Goal: Information Seeking & Learning: Find specific page/section

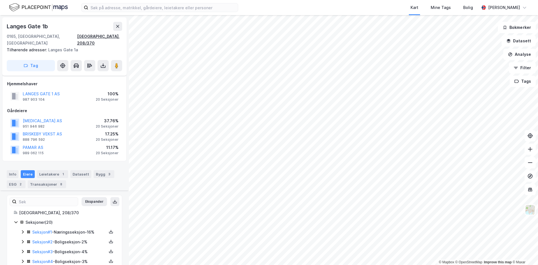
scroll to position [164, 0]
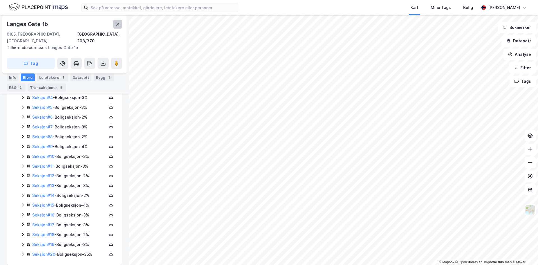
click at [122, 25] on button at bounding box center [117, 24] width 9 height 9
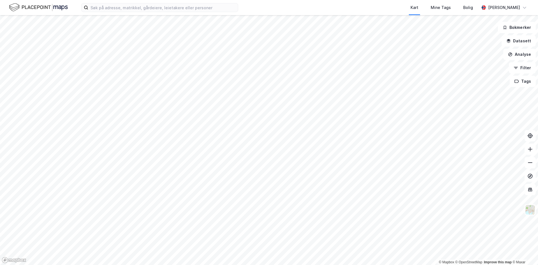
click at [197, 265] on html "Kart Mine Tags Bolig Håvard Skaland © Mapbox © OpenStreetMap Improve this map ©…" at bounding box center [269, 132] width 538 height 265
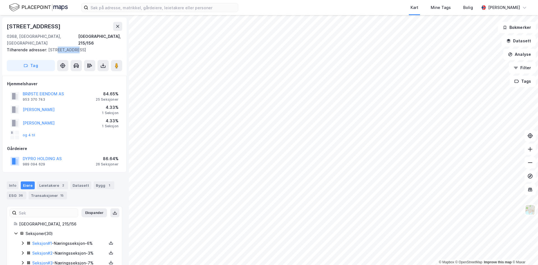
drag, startPoint x: 54, startPoint y: 43, endPoint x: 74, endPoint y: 43, distance: 20.2
click at [74, 47] on div "Tilhørende adresser: Kirkeveien 45" at bounding box center [62, 50] width 111 height 7
drag, startPoint x: 47, startPoint y: 41, endPoint x: 75, endPoint y: 41, distance: 28.3
click at [75, 47] on div "Tilhørende adresser: Kirkeveien 45" at bounding box center [62, 50] width 111 height 7
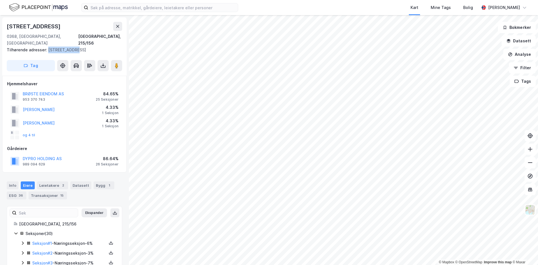
click at [75, 47] on div "Tilhørende adresser: Kirkeveien 45" at bounding box center [62, 50] width 111 height 7
